Goal: Task Accomplishment & Management: Manage account settings

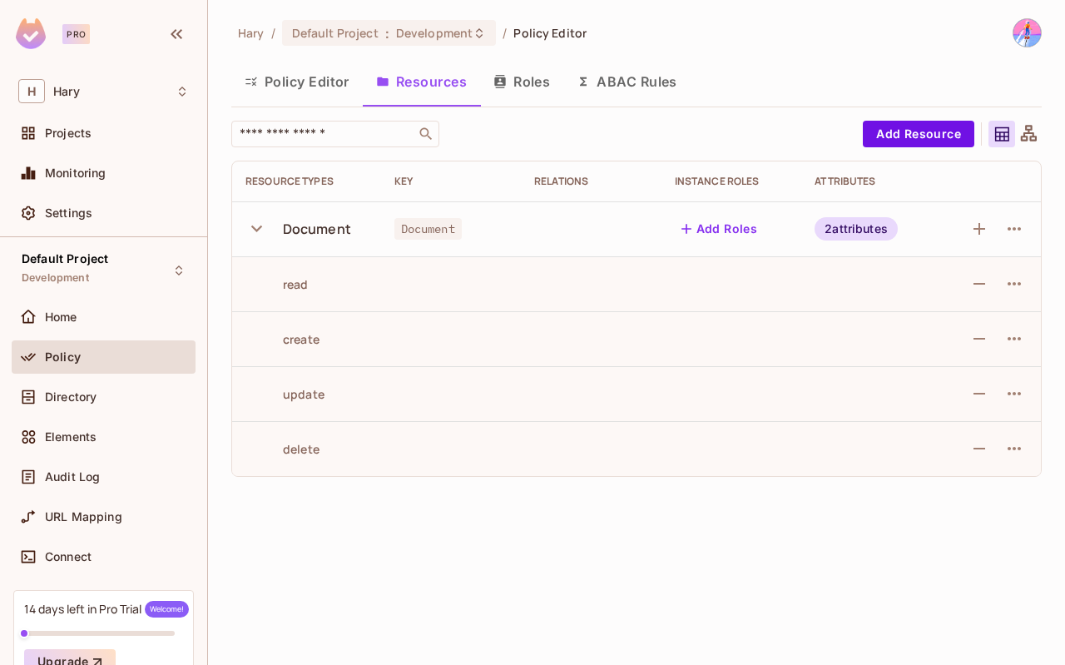
click at [255, 229] on icon "button" at bounding box center [256, 228] width 11 height 7
click at [249, 226] on icon "button" at bounding box center [256, 228] width 22 height 22
click at [1013, 287] on icon "button" at bounding box center [1014, 284] width 20 height 20
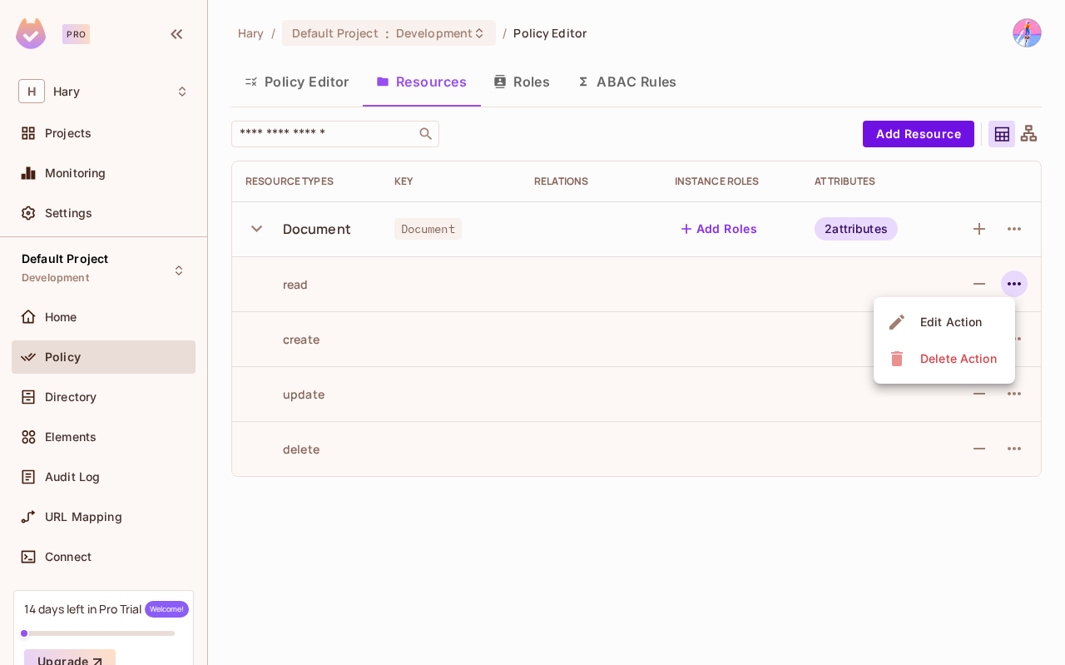
click at [943, 313] on span "Edit Action" at bounding box center [951, 322] width 72 height 27
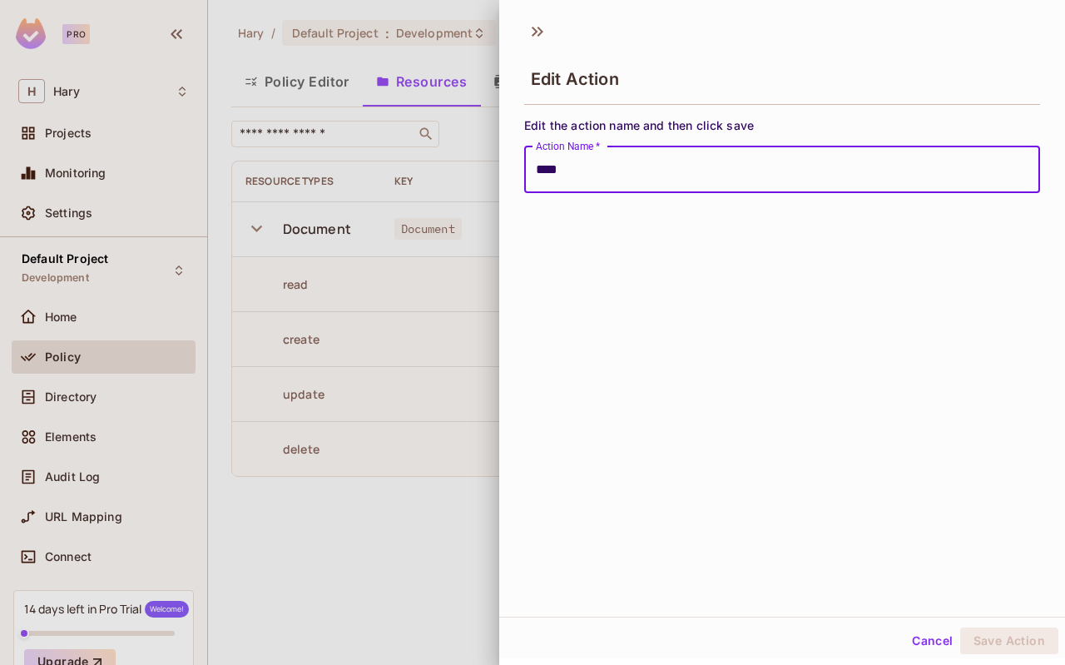
click at [433, 245] on div at bounding box center [532, 332] width 1065 height 665
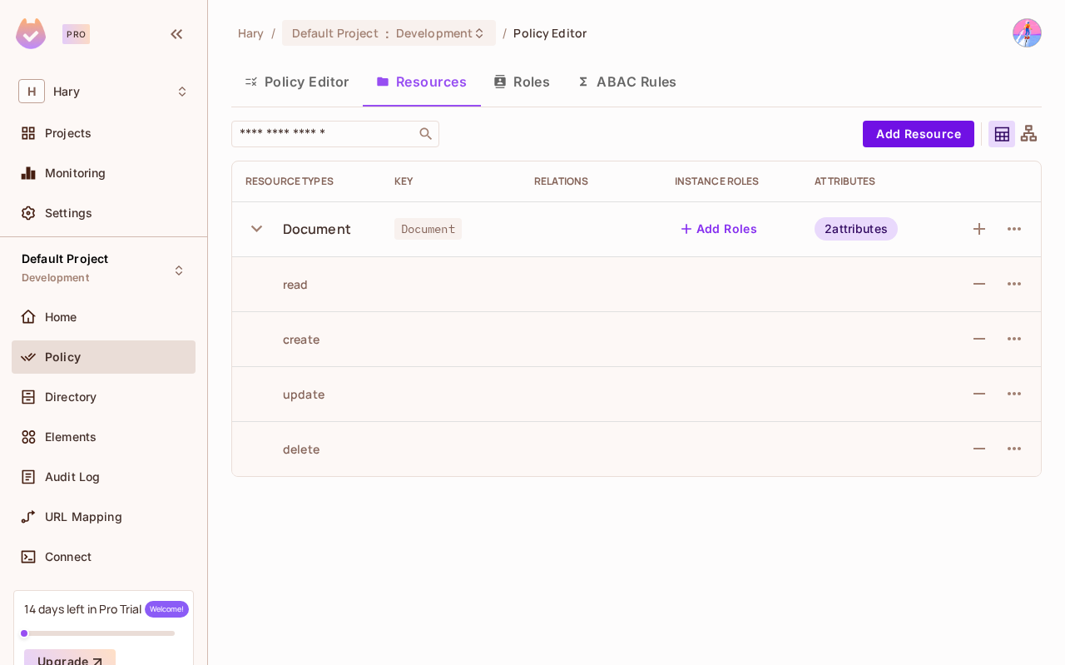
click at [1024, 219] on div at bounding box center [1014, 228] width 27 height 27
click at [1017, 225] on icon "button" at bounding box center [1014, 229] width 20 height 20
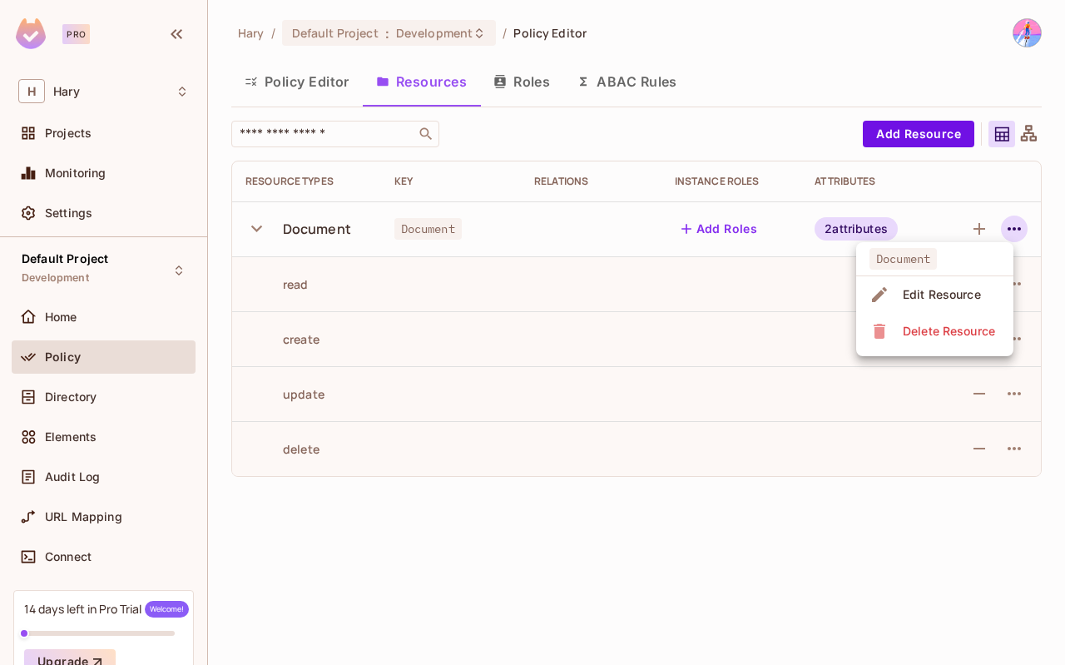
click at [940, 284] on span "Edit Resource" at bounding box center [942, 294] width 88 height 27
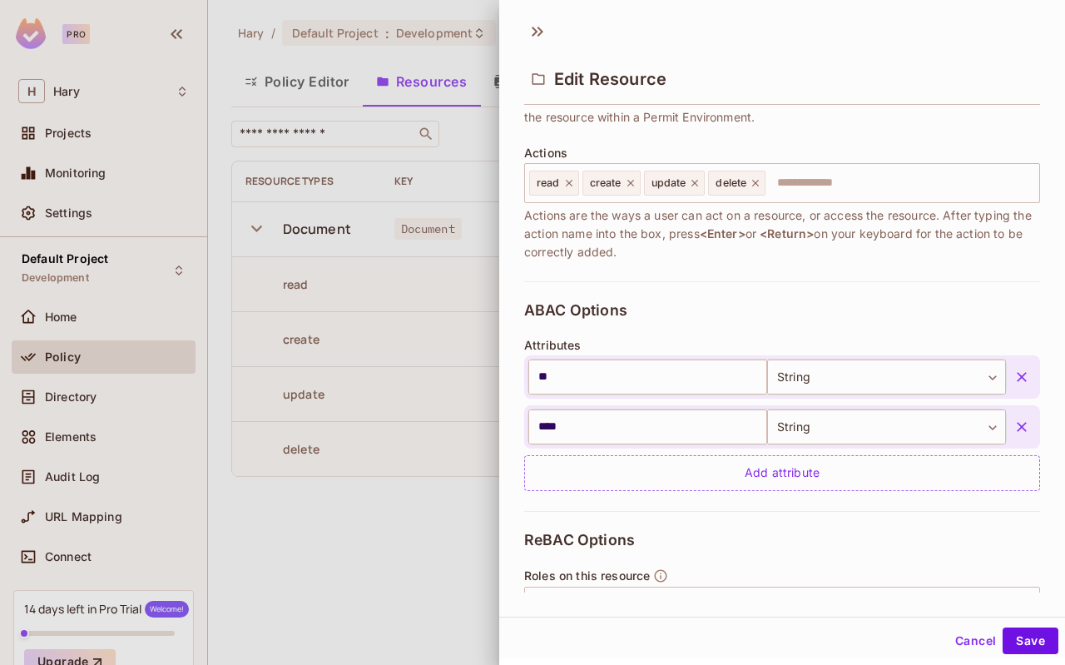
scroll to position [350, 0]
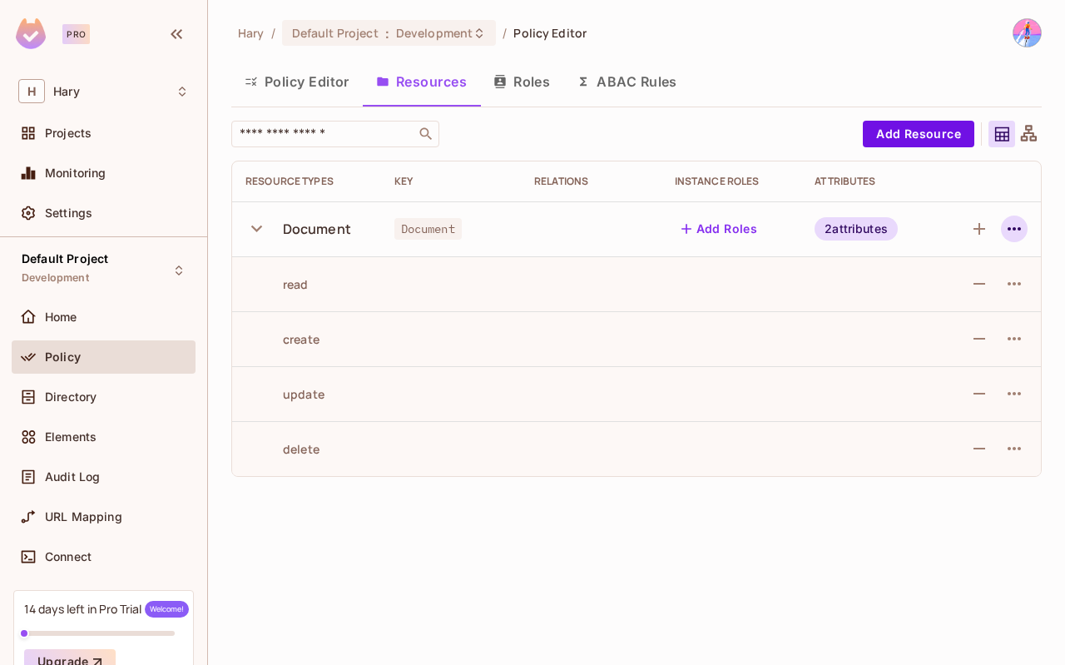
click at [1015, 229] on icon "button" at bounding box center [1013, 228] width 13 height 3
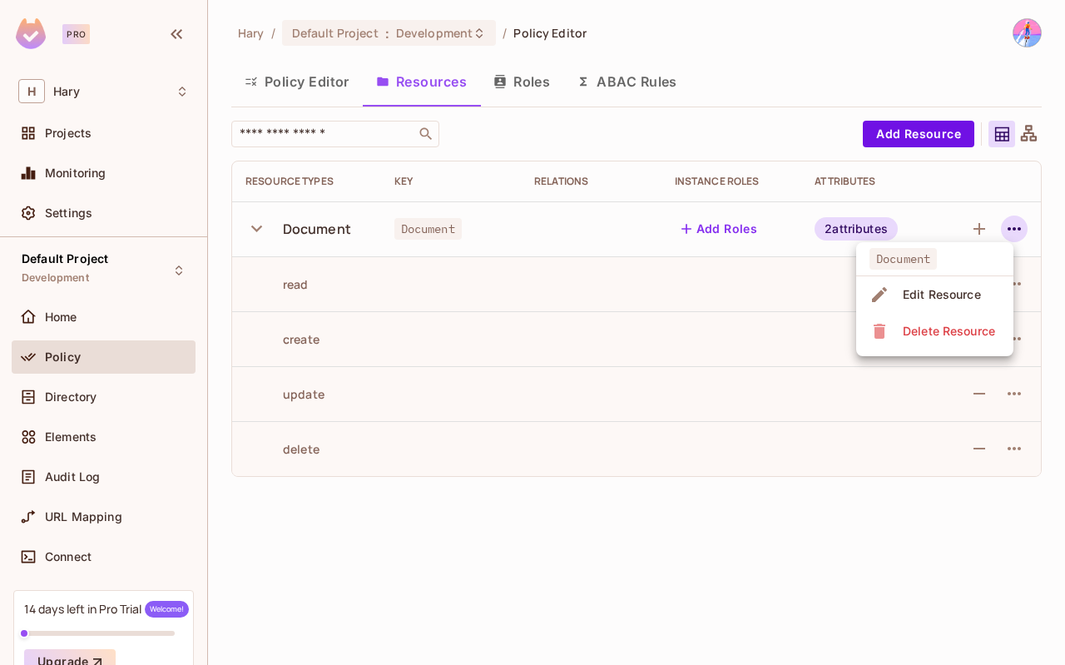
click at [924, 284] on span "Edit Resource" at bounding box center [942, 294] width 88 height 27
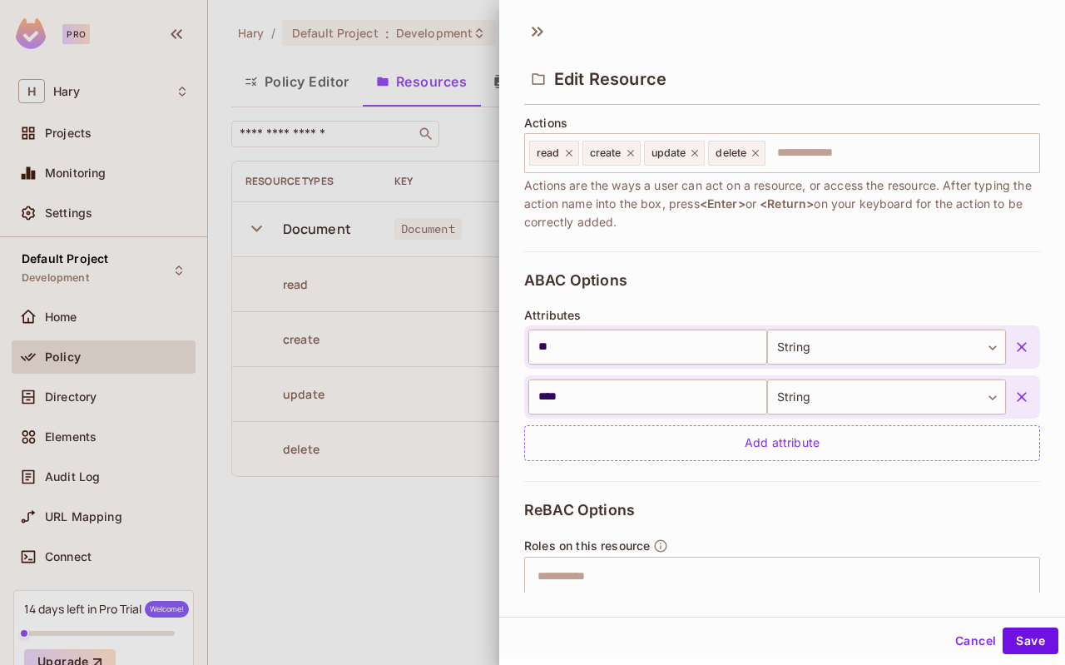
scroll to position [213, 0]
click at [1021, 339] on icon "button" at bounding box center [1021, 346] width 17 height 17
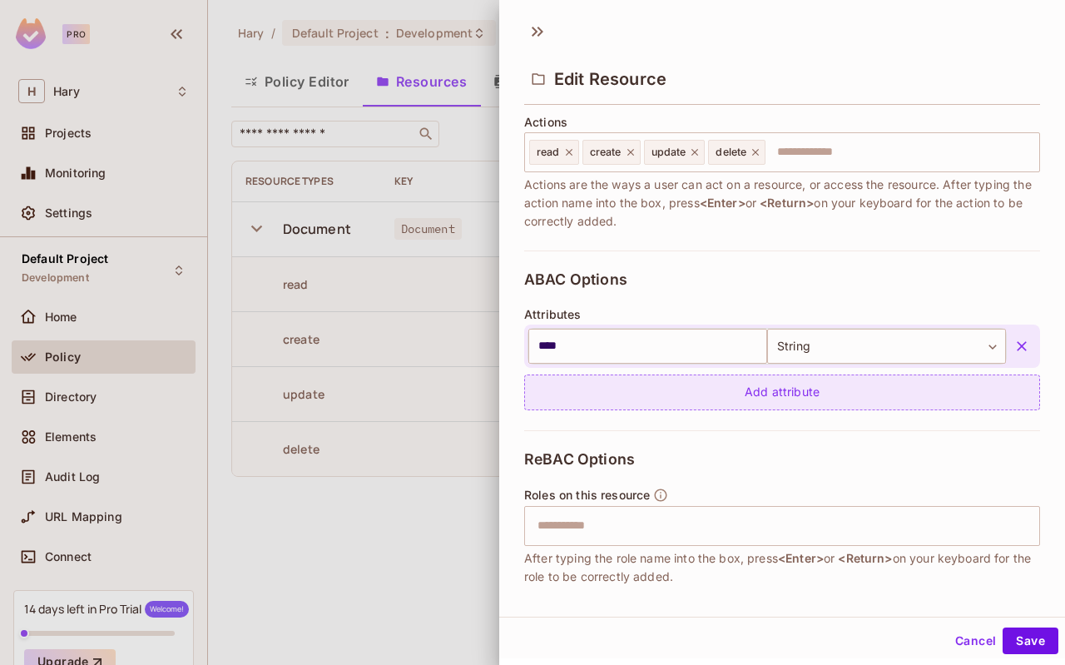
click at [784, 383] on div "Add attribute" at bounding box center [782, 392] width 516 height 36
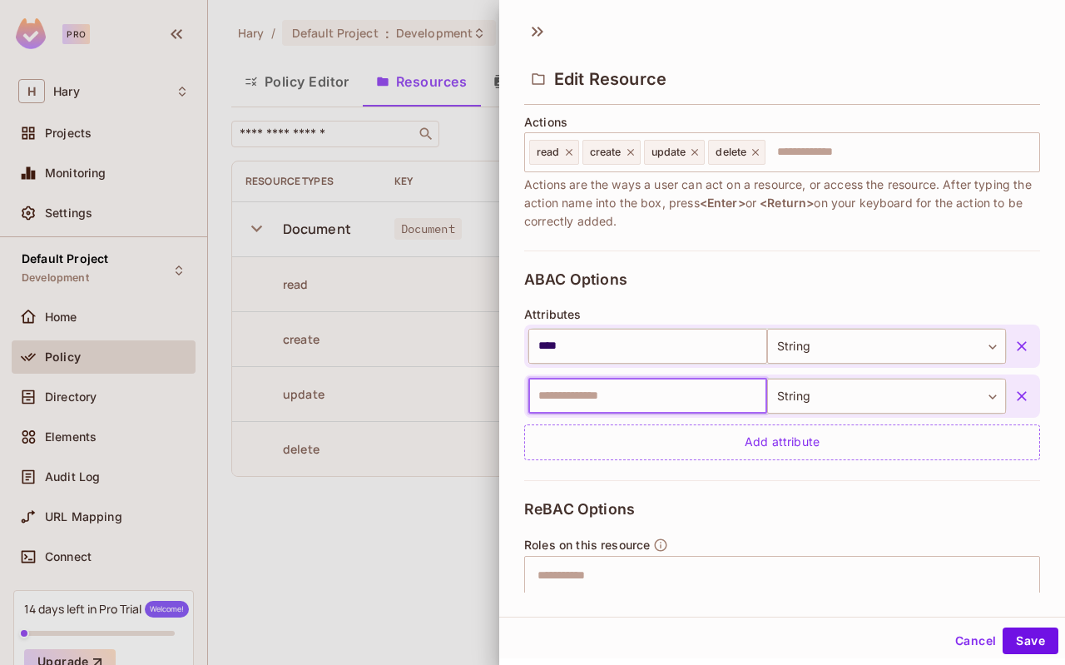
click at [684, 393] on input "text" at bounding box center [647, 395] width 239 height 35
type input "*"
type input "**********"
click at [923, 402] on body "**********" at bounding box center [532, 332] width 1065 height 665
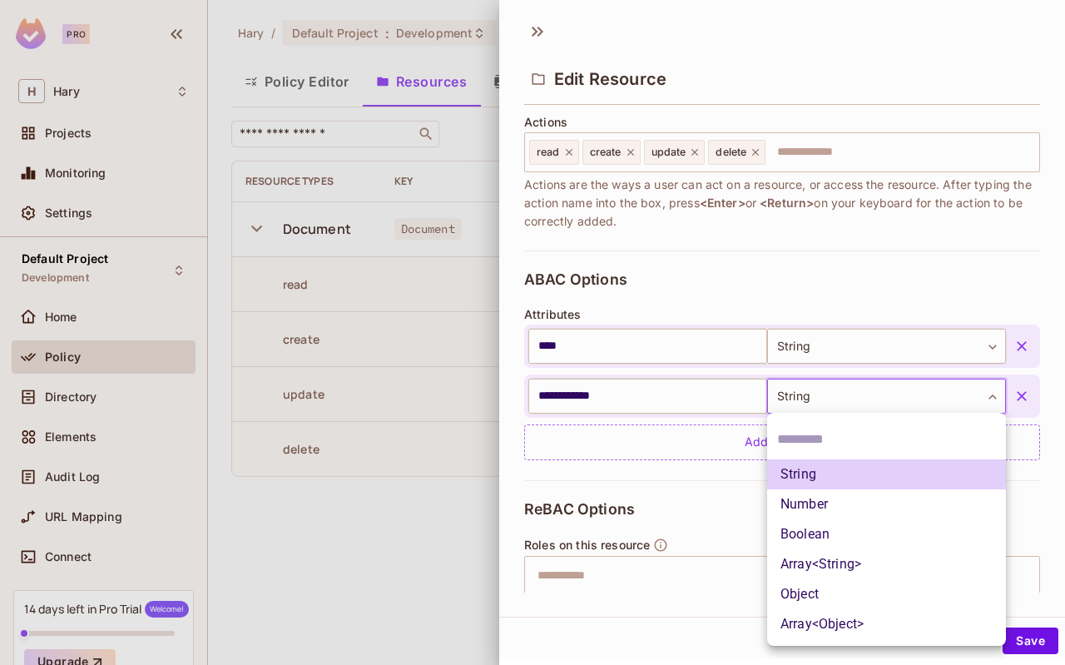
click at [856, 496] on li "Number" at bounding box center [886, 504] width 239 height 30
type input "******"
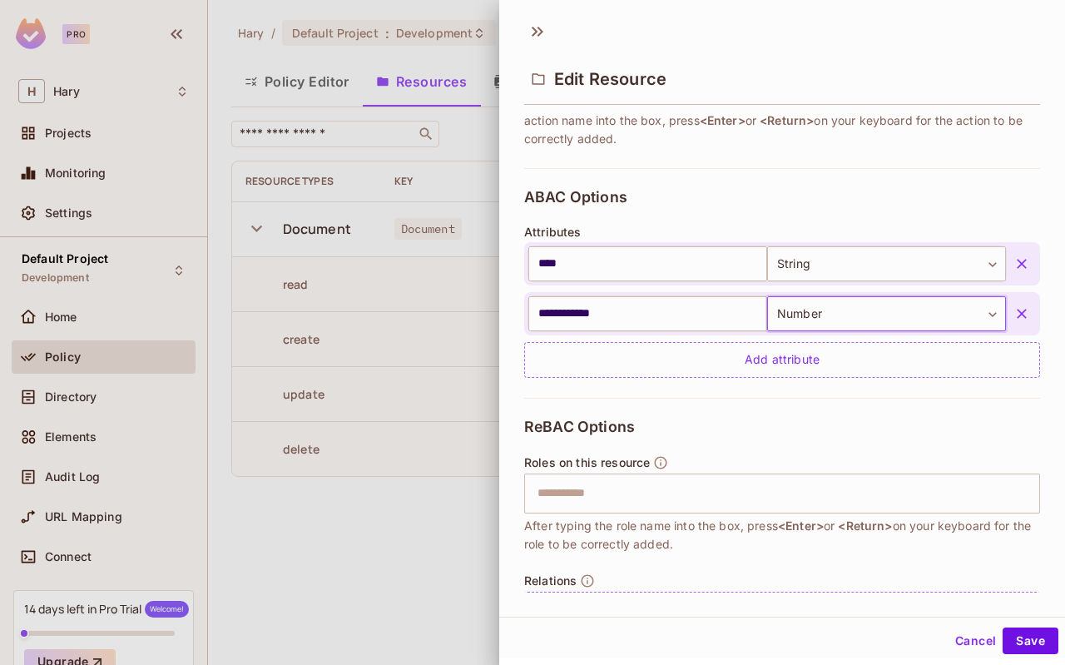
scroll to position [298, 0]
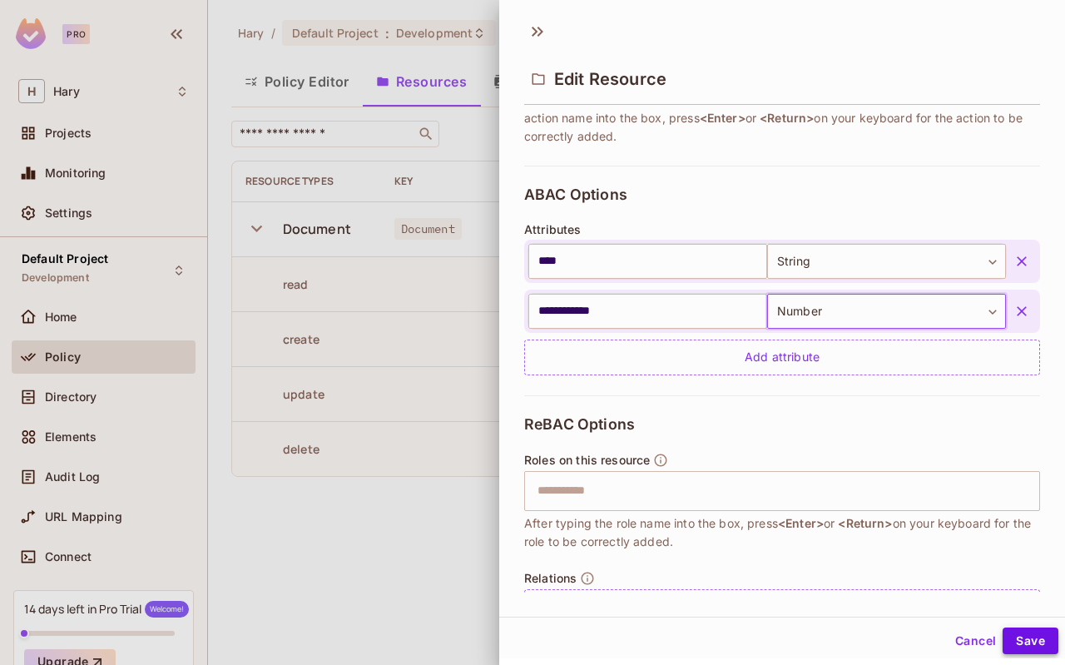
click at [1026, 645] on button "Save" at bounding box center [1030, 640] width 56 height 27
